Goal: Communication & Community: Participate in discussion

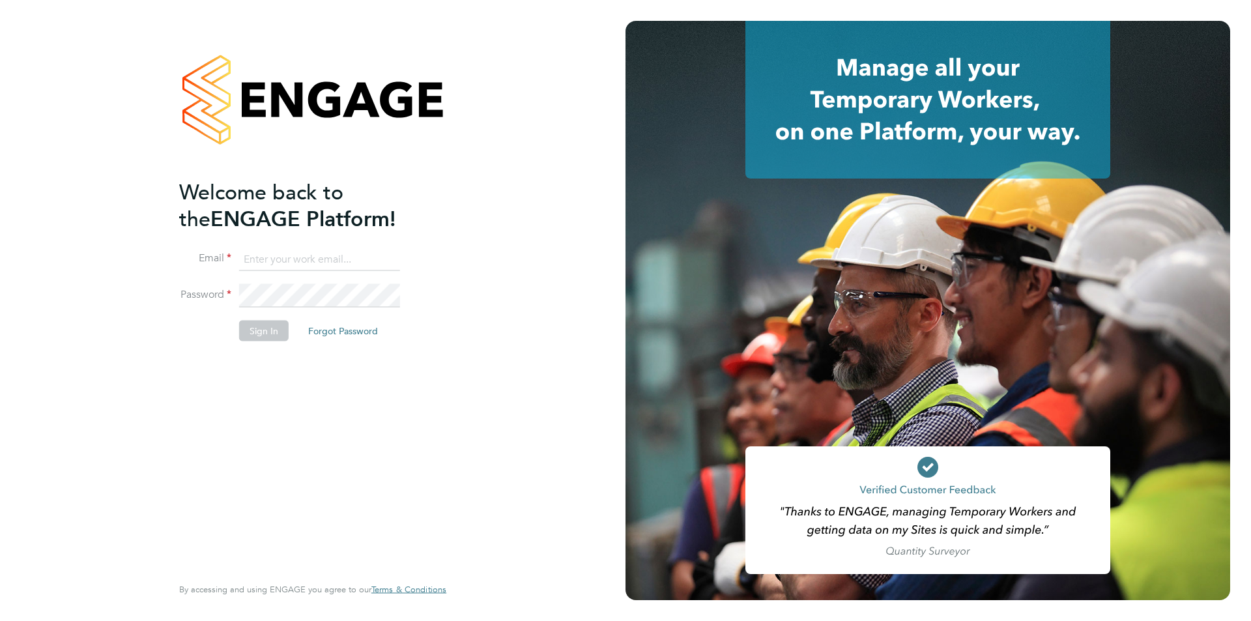
type input "henry.robinson@danielowen.co.uk"
click at [259, 319] on li "Password" at bounding box center [306, 302] width 254 height 36
click at [261, 322] on button "Sign In" at bounding box center [264, 330] width 50 height 21
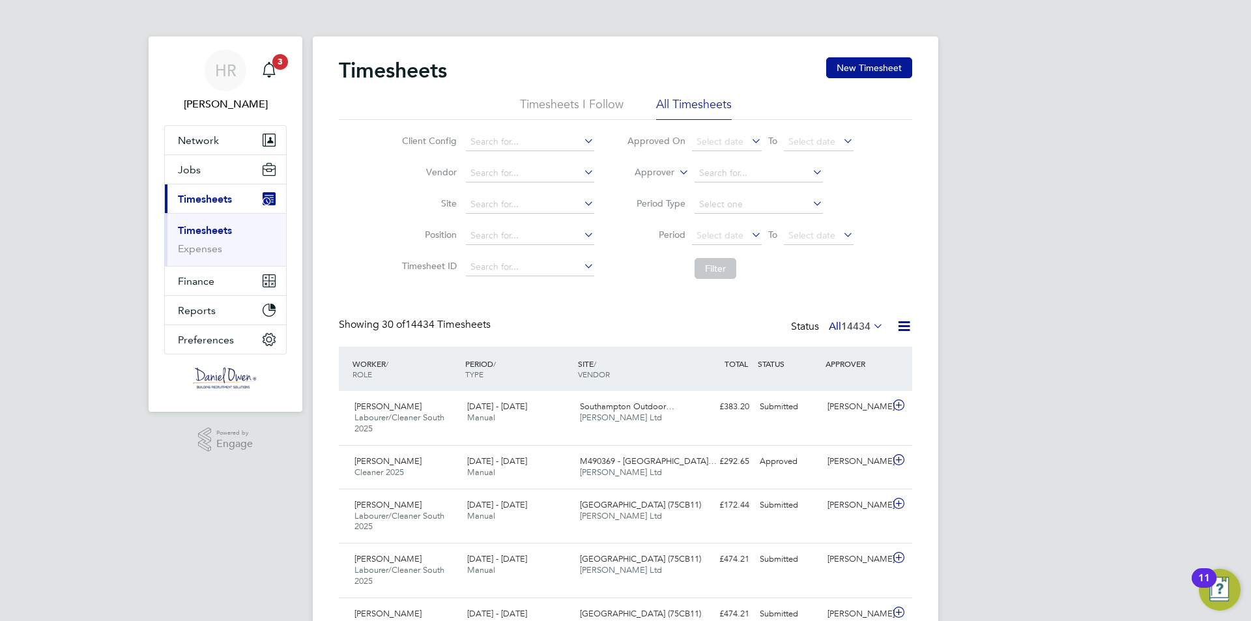
click at [521, 194] on li "Site" at bounding box center [496, 204] width 229 height 31
click at [512, 198] on input at bounding box center [530, 204] width 128 height 18
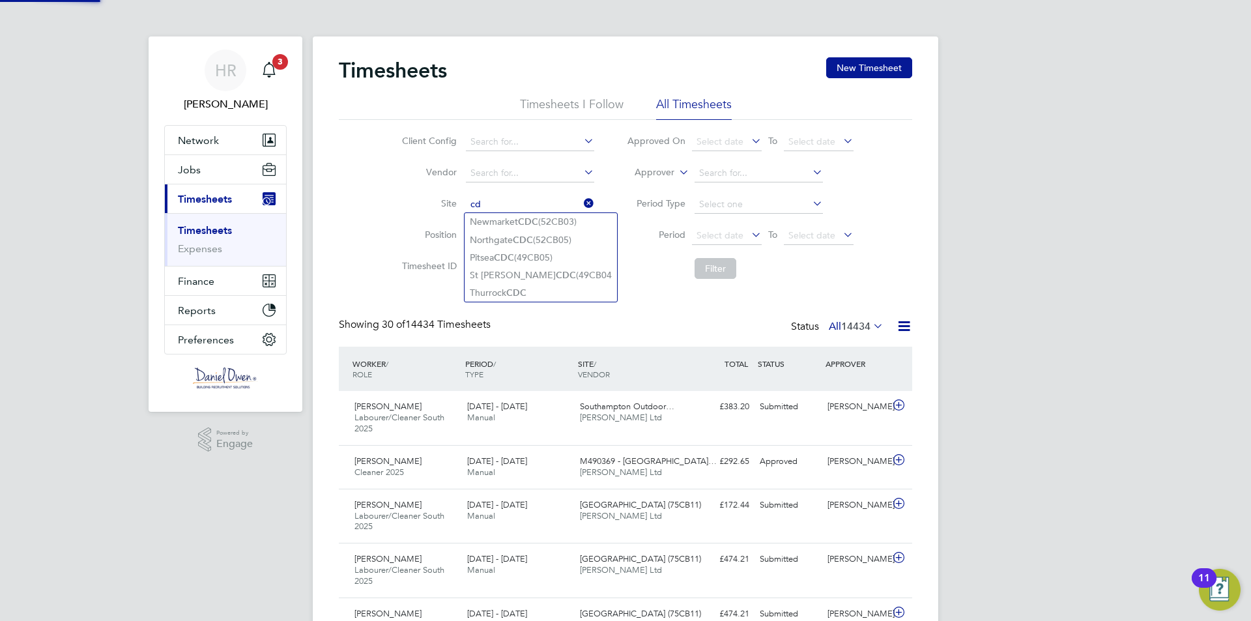
type input "c"
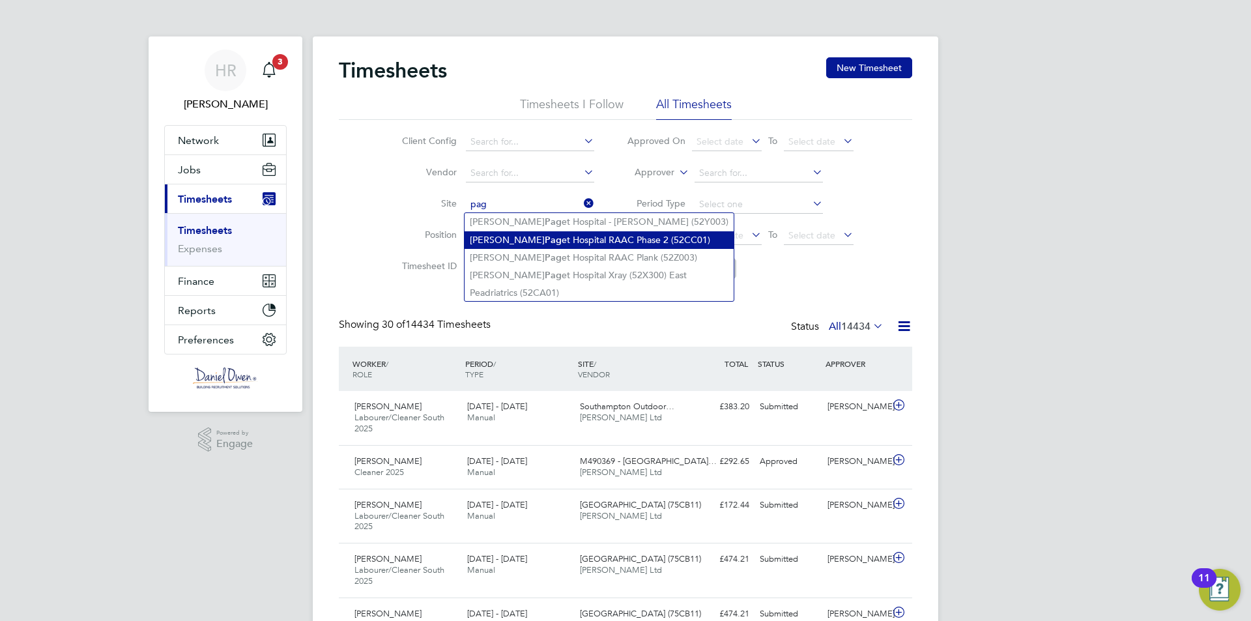
click at [490, 233] on li "[PERSON_NAME] et Hospital RAAC Phase 2 (52CC01)" at bounding box center [599, 240] width 269 height 18
type input "[PERSON_NAME] Hospital RAAC Phase 2 (52CC01)"
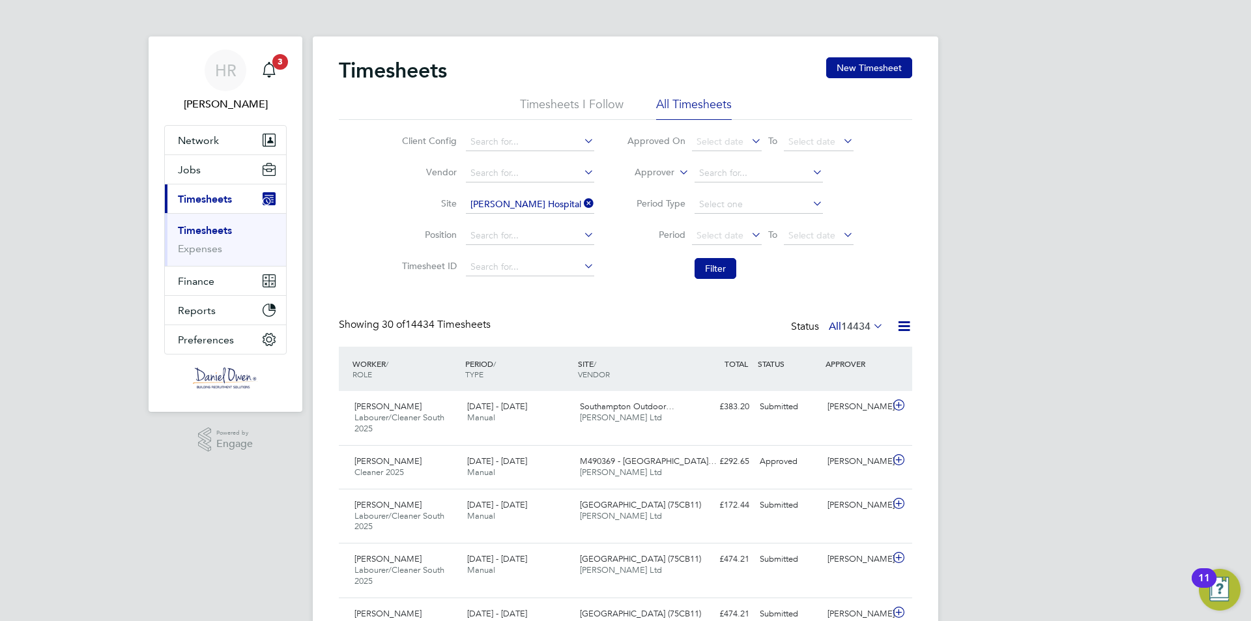
click at [747, 268] on li "Filter" at bounding box center [739, 268] width 259 height 34
click at [726, 268] on button "Filter" at bounding box center [716, 268] width 42 height 21
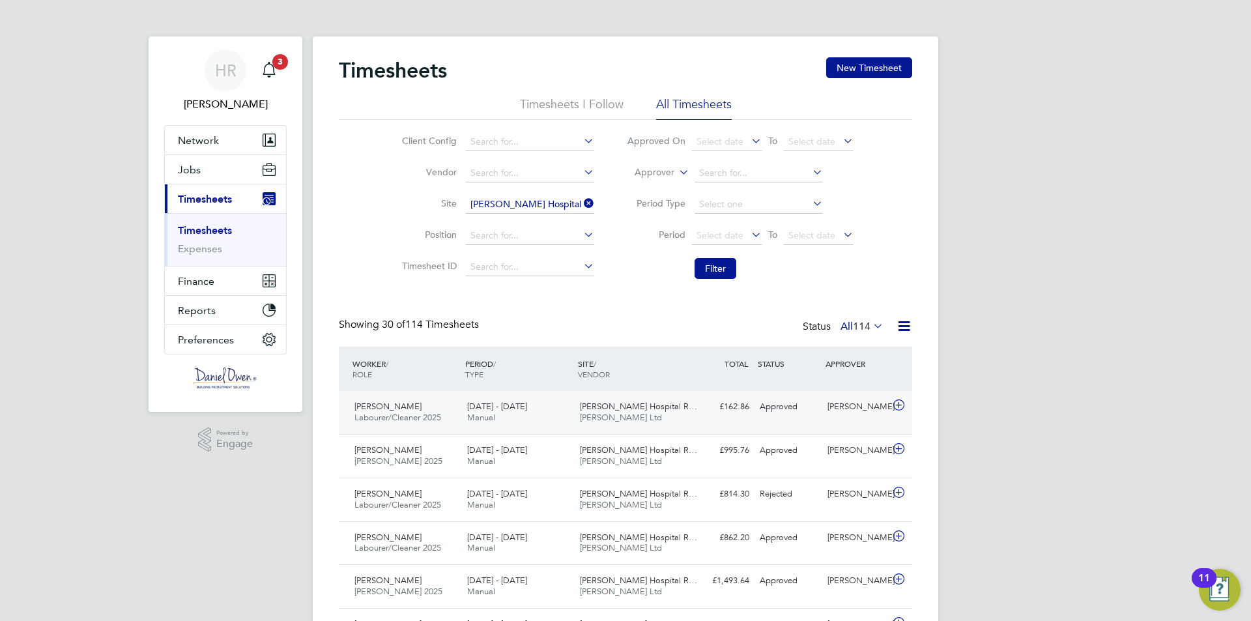
click at [555, 415] on div "[DATE] - [DATE] Manual" at bounding box center [518, 412] width 113 height 33
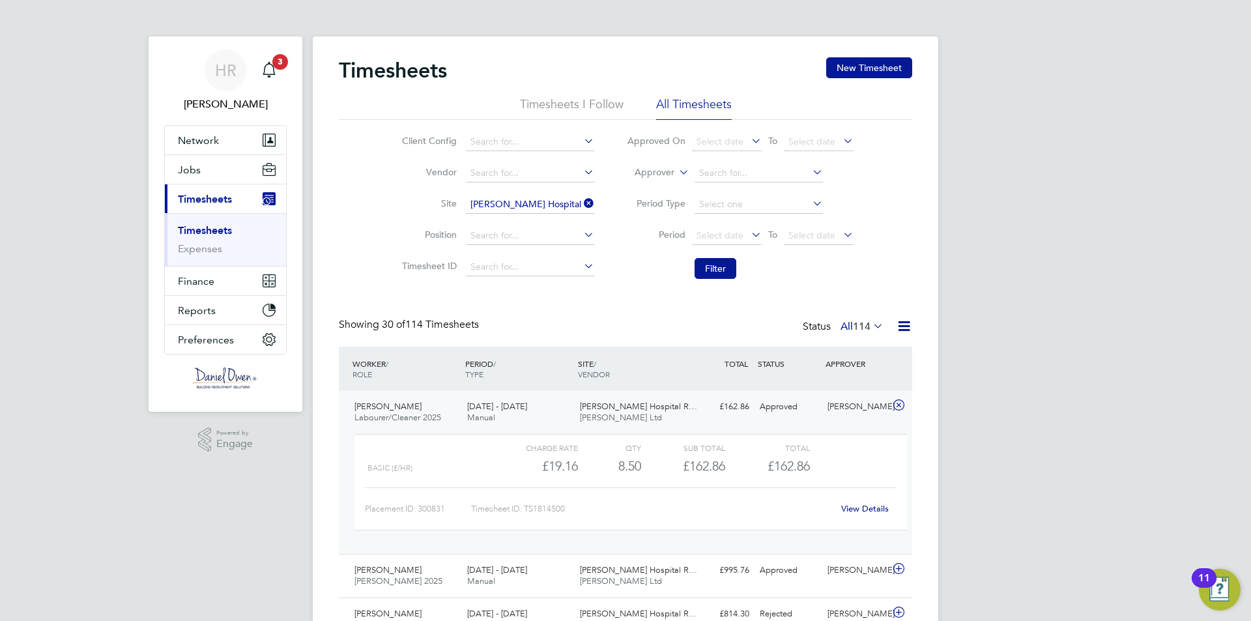
click at [581, 203] on icon at bounding box center [581, 203] width 0 height 18
click at [539, 210] on input at bounding box center [530, 204] width 128 height 18
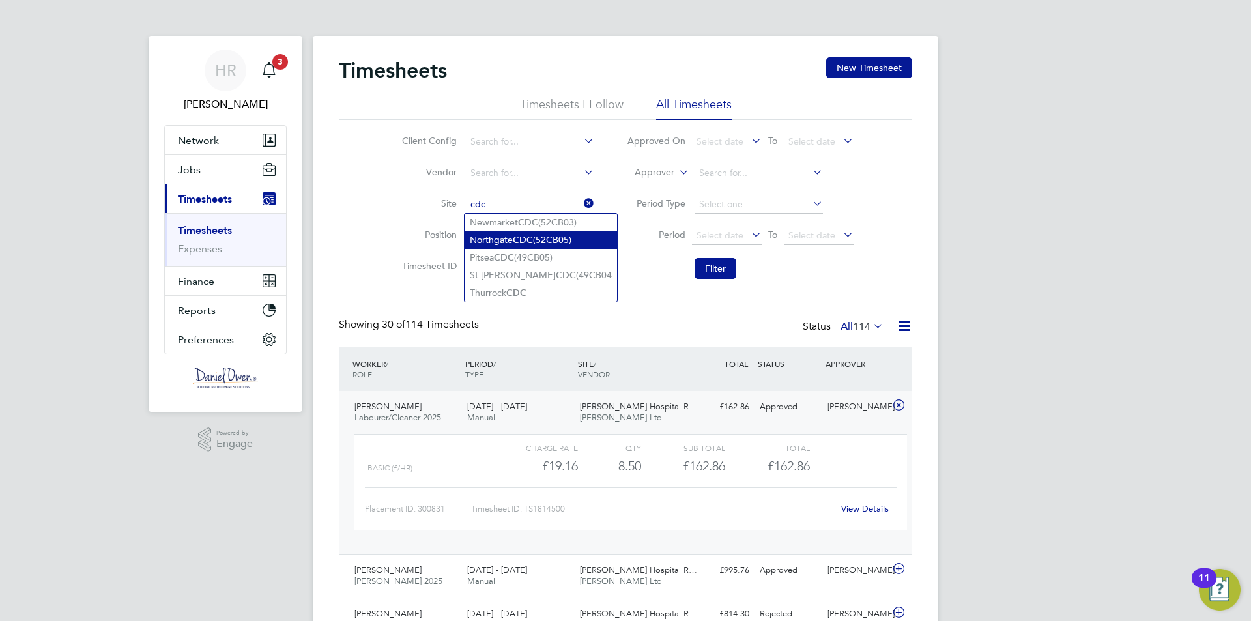
click at [521, 238] on b "CDC" at bounding box center [523, 240] width 20 height 11
type input "Northgate CDC (52CB05)"
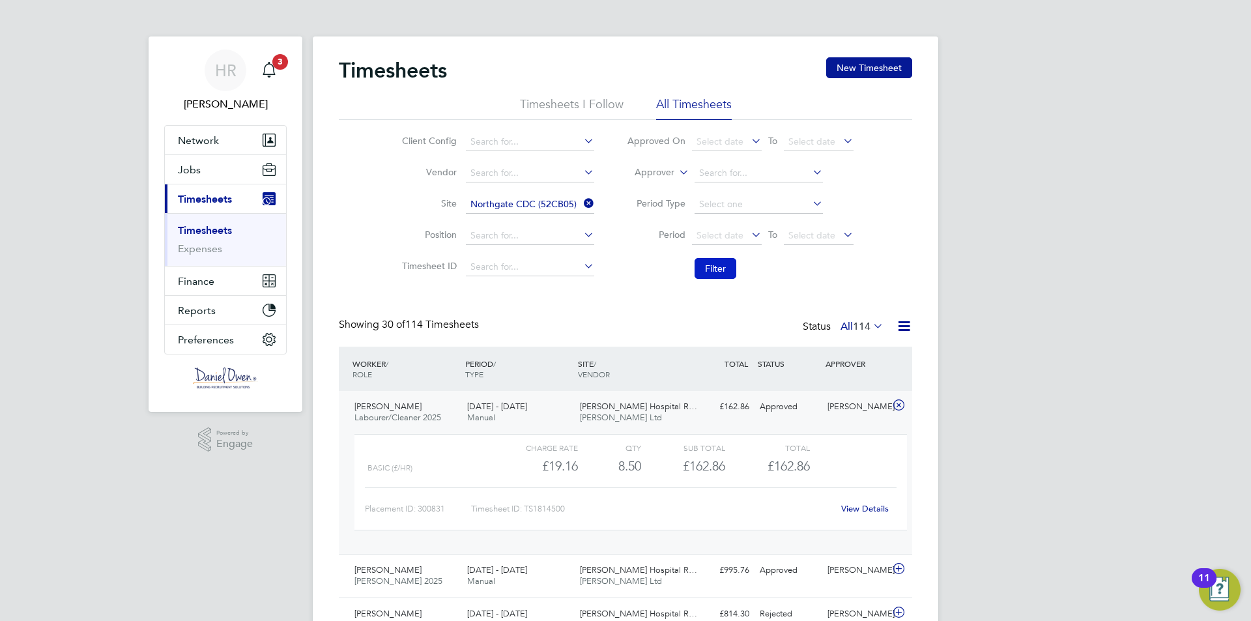
click at [696, 268] on button "Filter" at bounding box center [716, 268] width 42 height 21
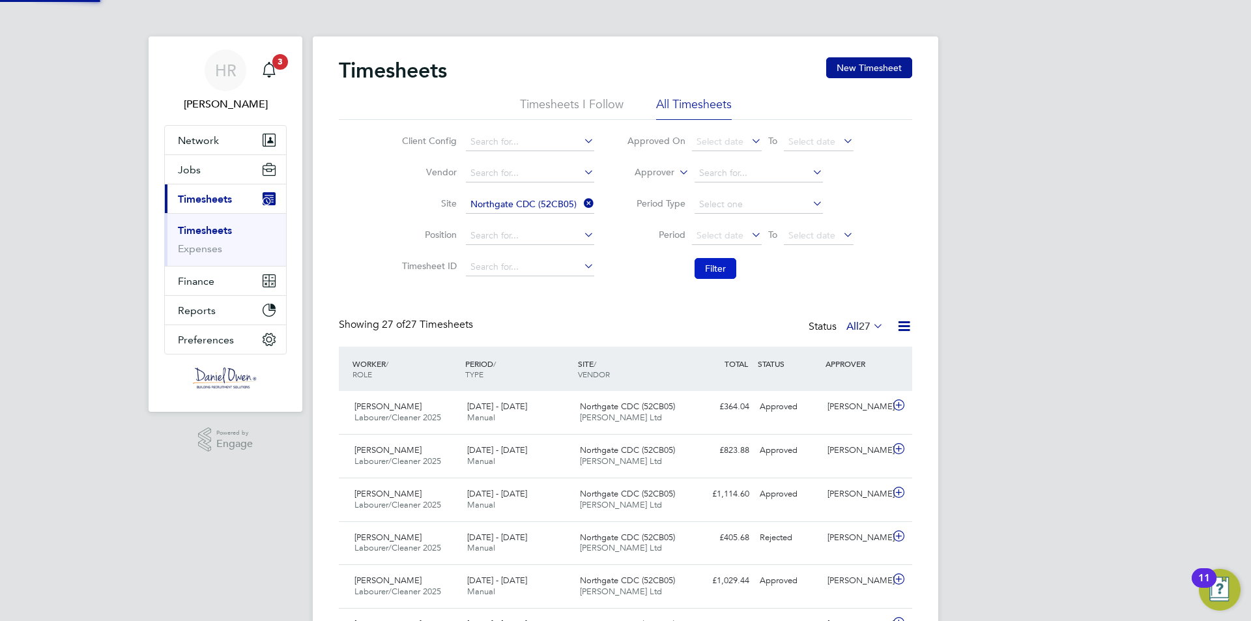
scroll to position [33, 113]
click at [382, 403] on span "[PERSON_NAME]" at bounding box center [387, 406] width 67 height 11
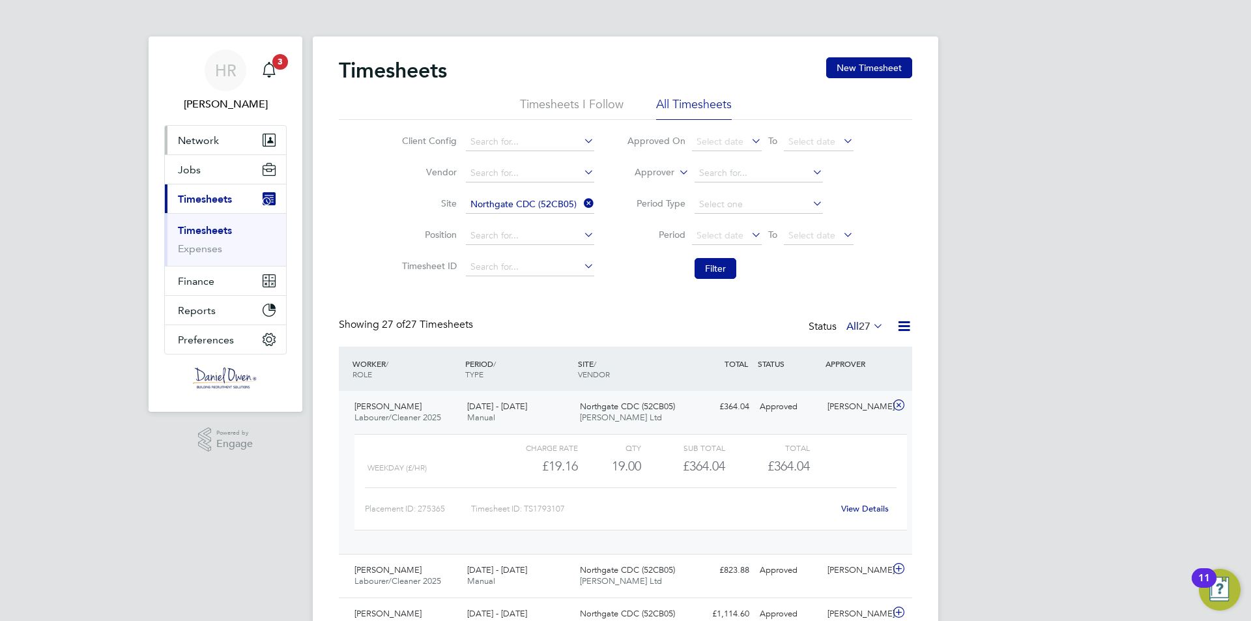
click at [208, 148] on button "Network" at bounding box center [225, 140] width 121 height 29
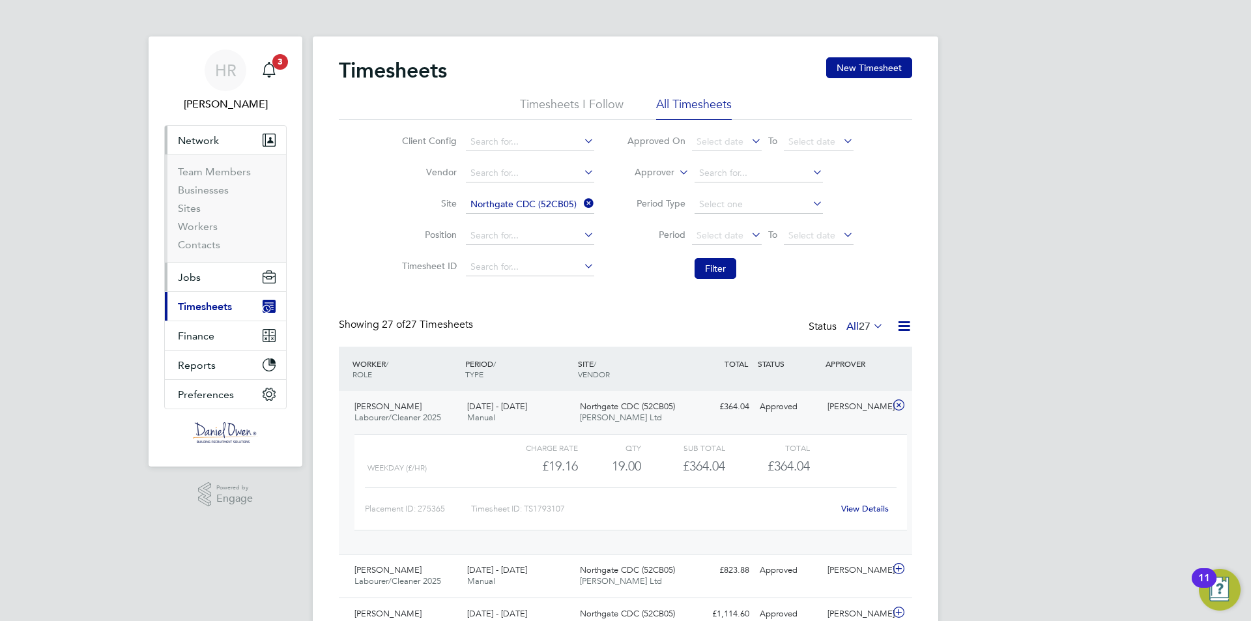
click at [201, 272] on button "Jobs" at bounding box center [225, 277] width 121 height 29
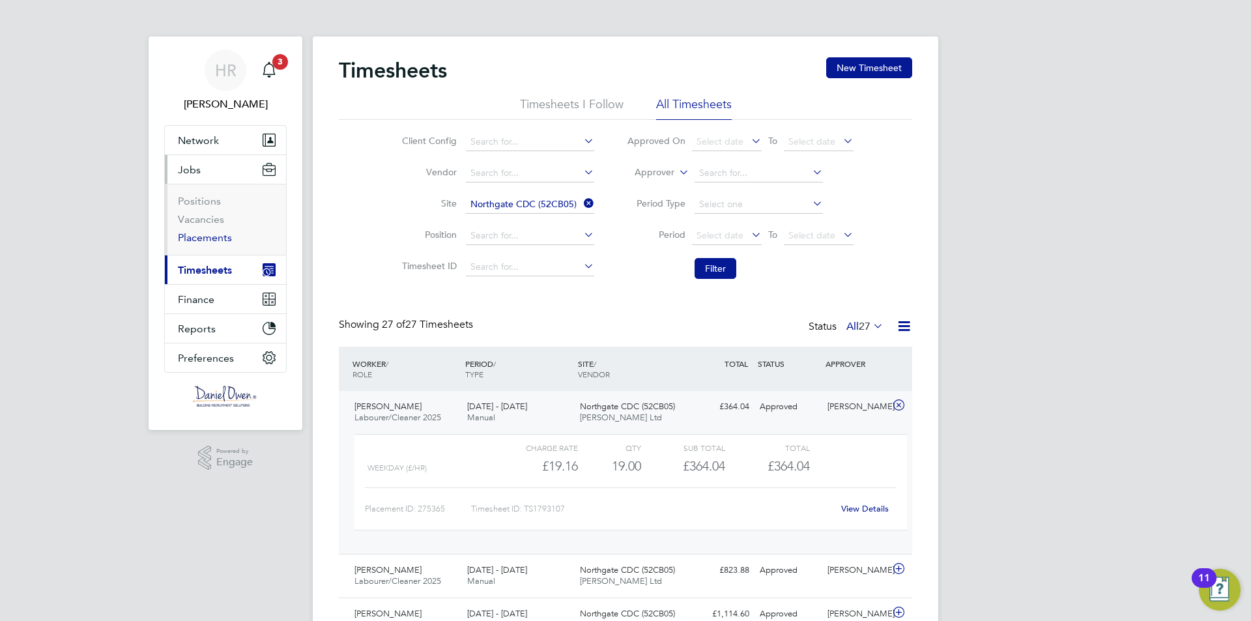
click at [207, 236] on link "Placements" at bounding box center [205, 237] width 54 height 12
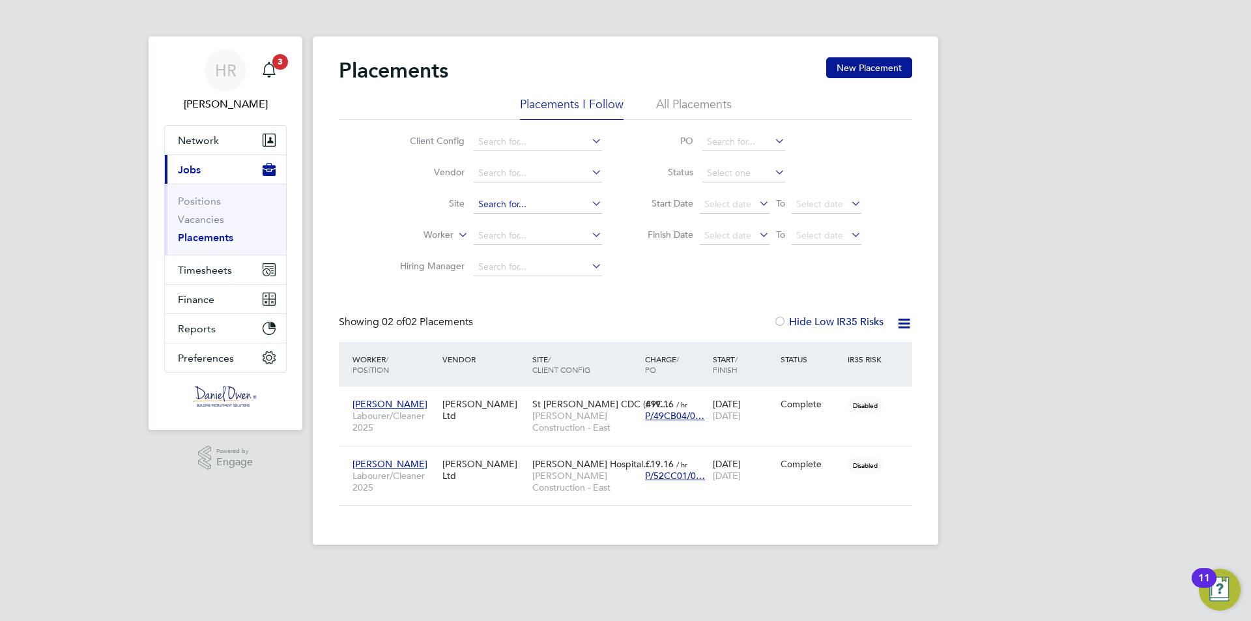
click at [492, 199] on input at bounding box center [538, 204] width 128 height 18
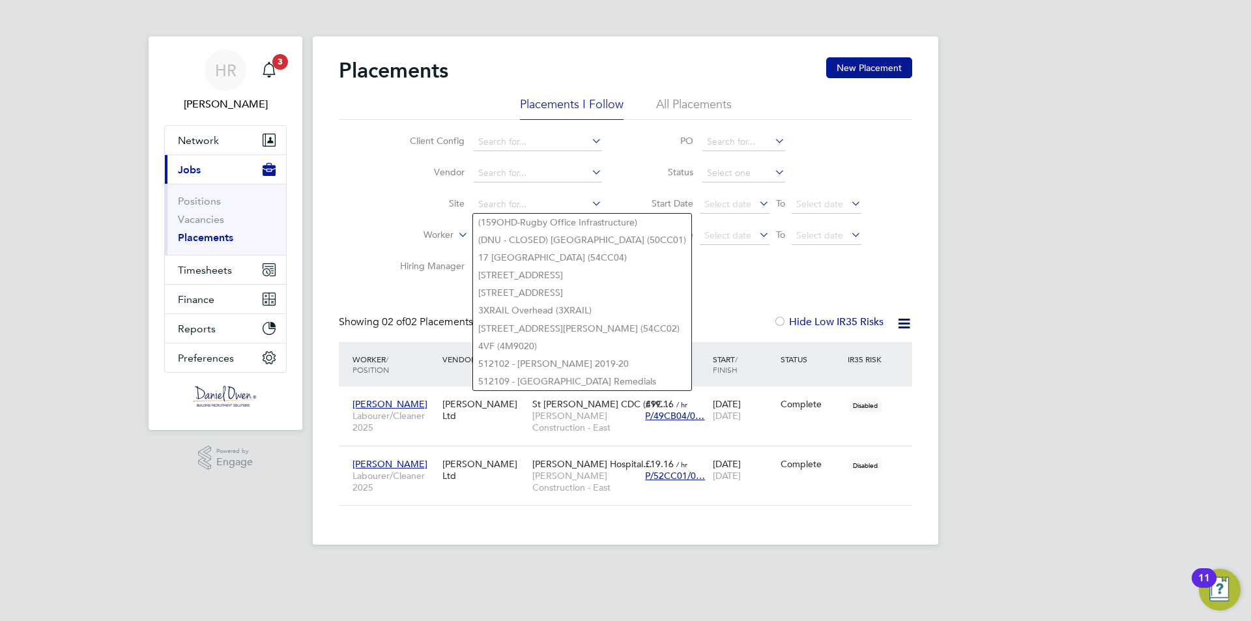
click at [447, 221] on li "Worker" at bounding box center [495, 235] width 245 height 31
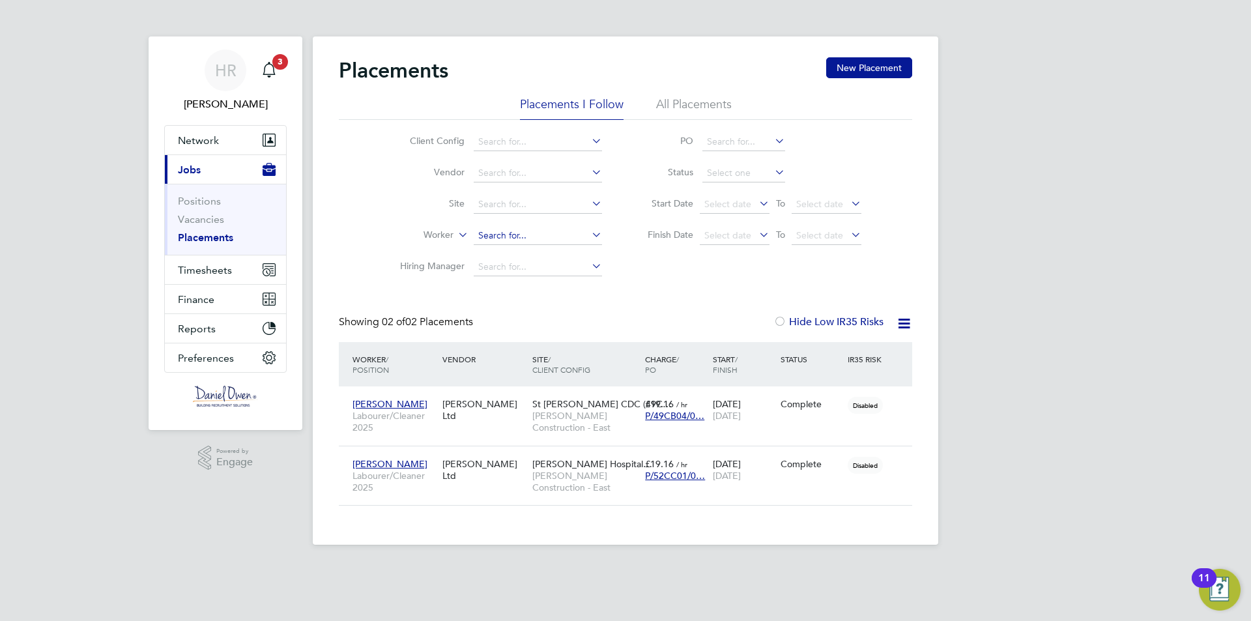
click at [498, 233] on input at bounding box center [538, 236] width 128 height 18
type input "philo"
click at [508, 244] on ul "[PERSON_NAME]" at bounding box center [537, 253] width 131 height 19
click at [508, 251] on li "Hiring Manager" at bounding box center [495, 266] width 245 height 31
click at [519, 241] on input at bounding box center [538, 236] width 128 height 18
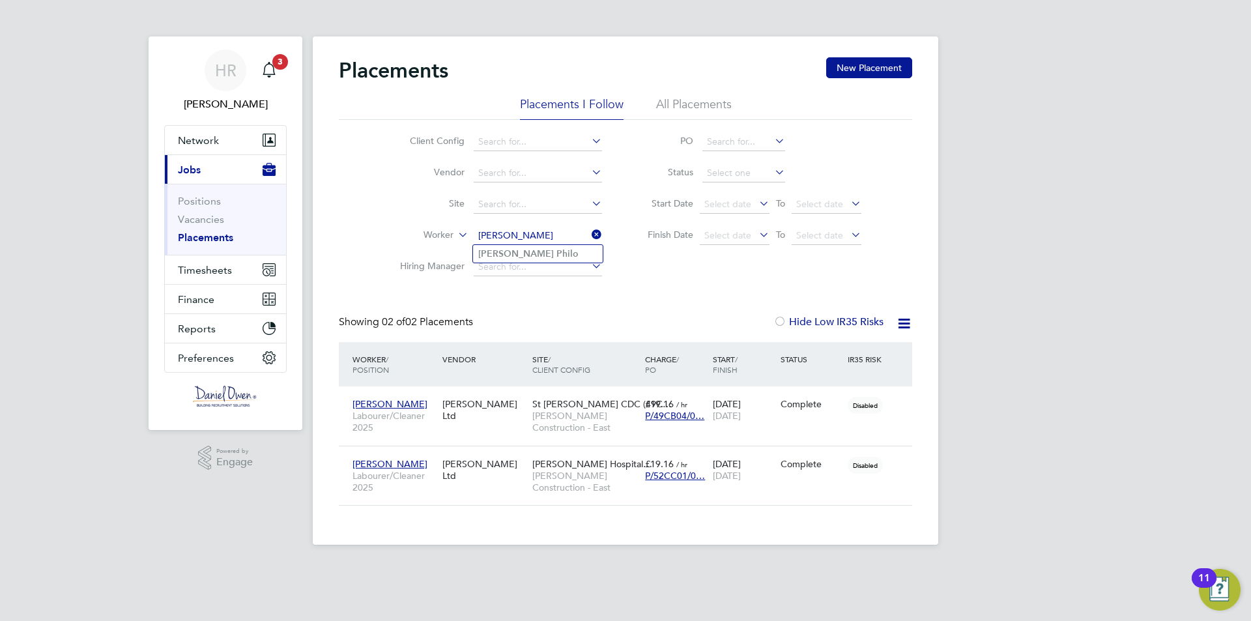
click at [556, 255] on b "Philo" at bounding box center [567, 253] width 22 height 11
type input "[PERSON_NAME]"
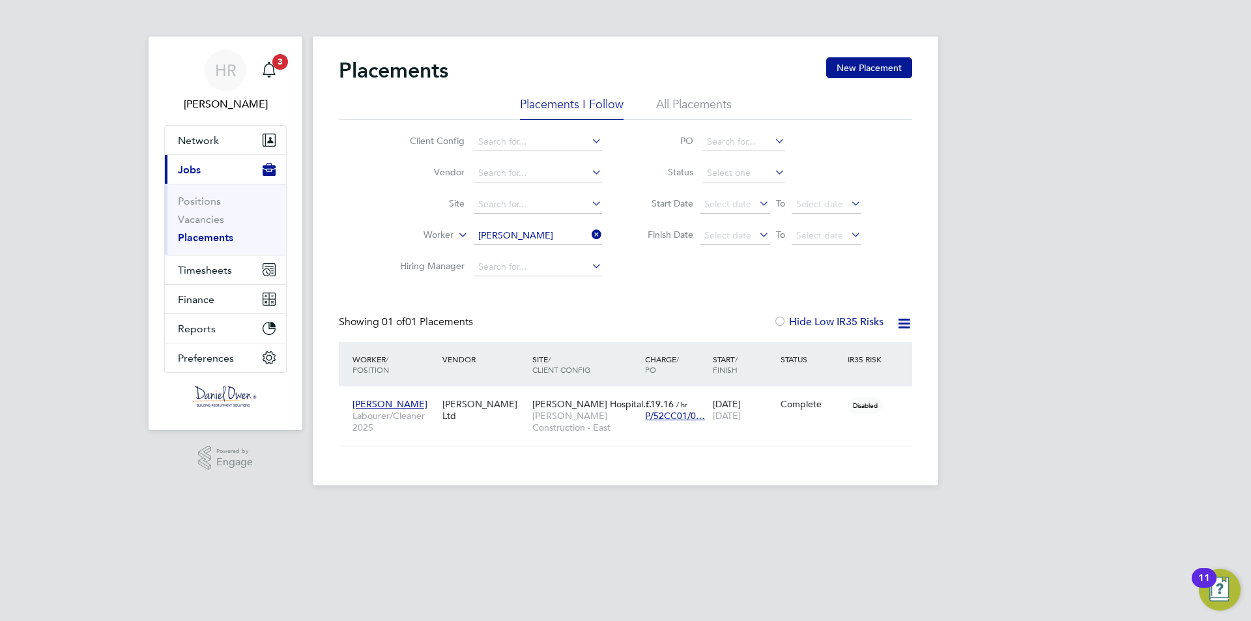
click at [679, 106] on li "All Placements" at bounding box center [694, 107] width 76 height 23
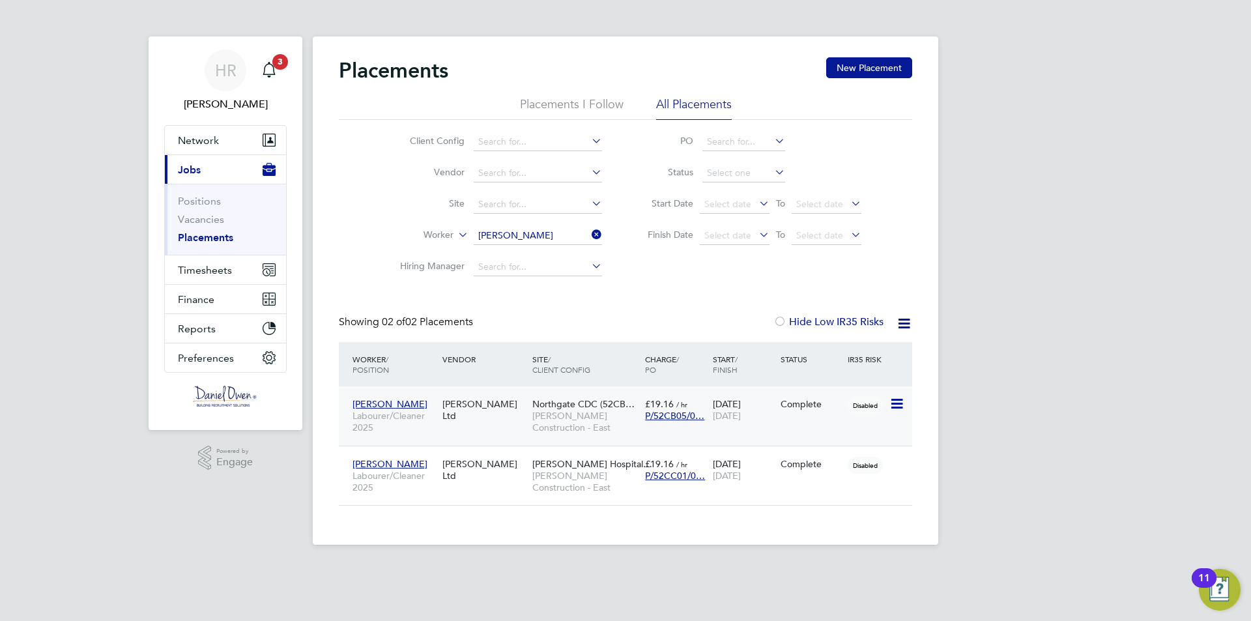
click at [472, 410] on div "[PERSON_NAME] Ltd" at bounding box center [484, 410] width 90 height 36
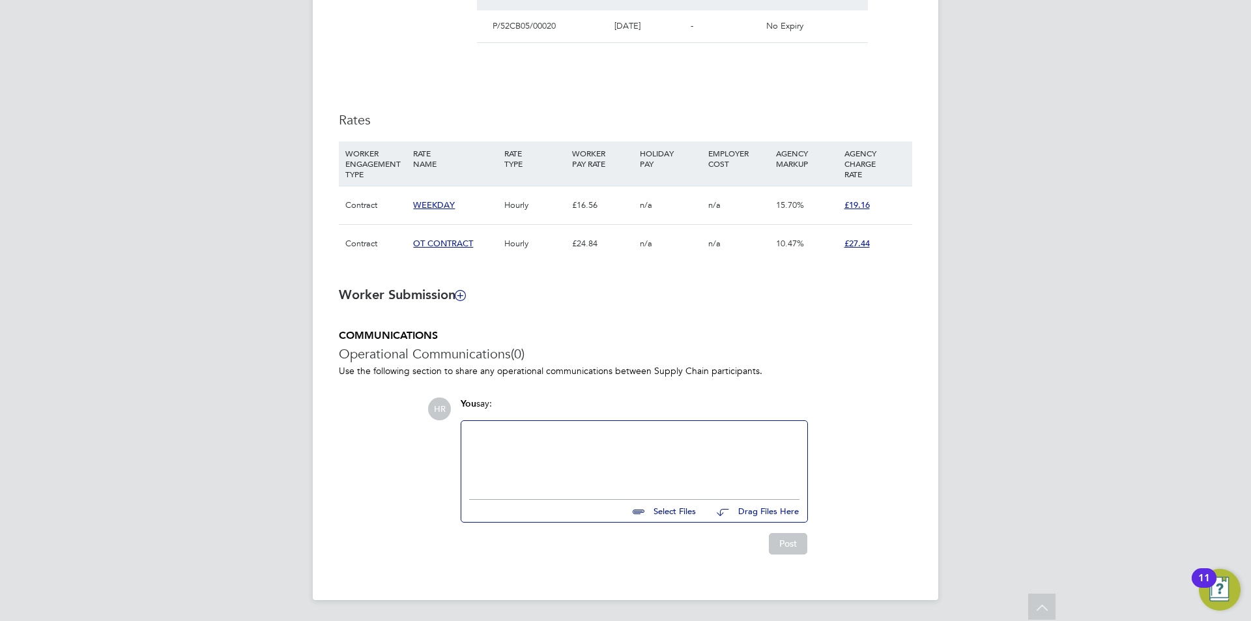
click at [544, 437] on div at bounding box center [634, 457] width 330 height 56
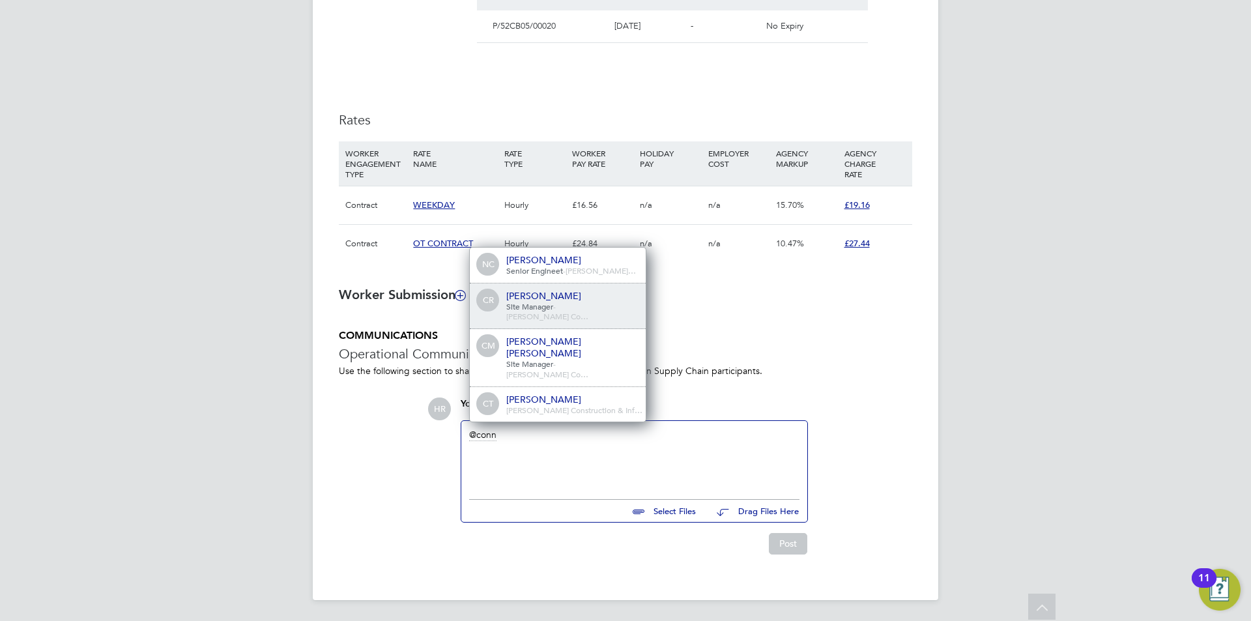
click at [556, 311] on span "-" at bounding box center [554, 306] width 3 height 10
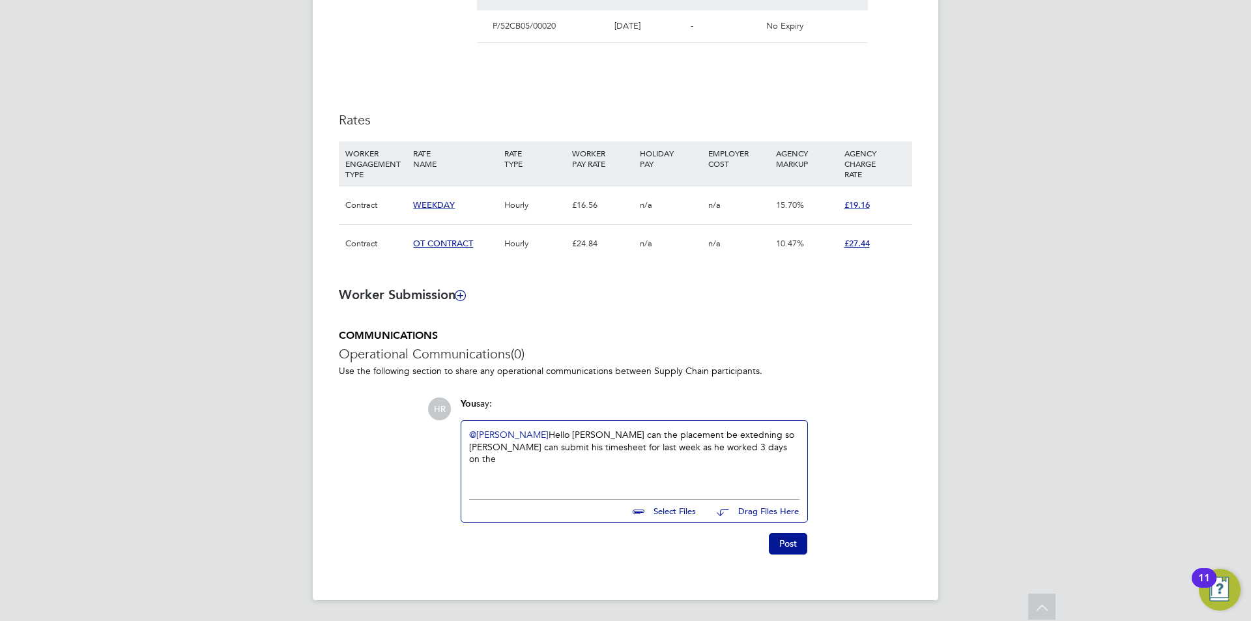
click at [731, 448] on div "@Connor Ruane ​ Hello connor can the placement be extedning so michael can subm…" at bounding box center [634, 457] width 330 height 56
click at [699, 435] on div "@Connor Ruane ​ Hello connor can the placement be extedning so michael can subm…" at bounding box center [634, 457] width 330 height 56
click at [792, 551] on button "Post" at bounding box center [788, 543] width 38 height 21
